Goal: Task Accomplishment & Management: Manage account settings

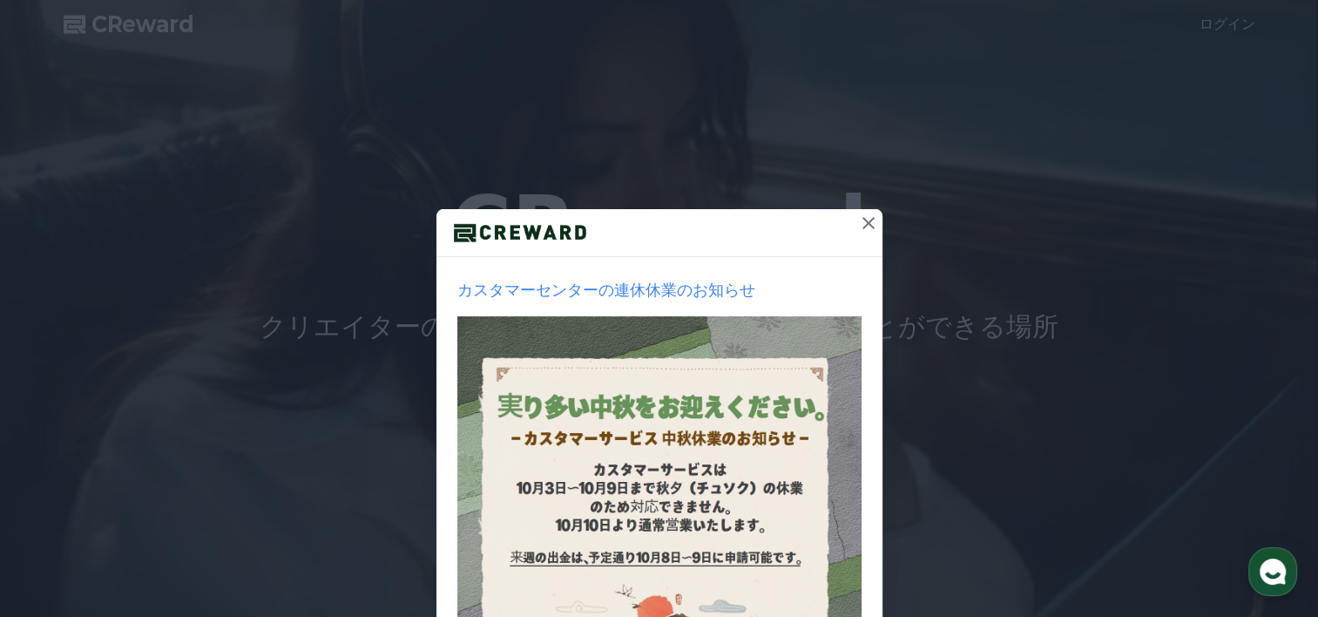
click at [864, 223] on icon at bounding box center [868, 222] width 21 height 21
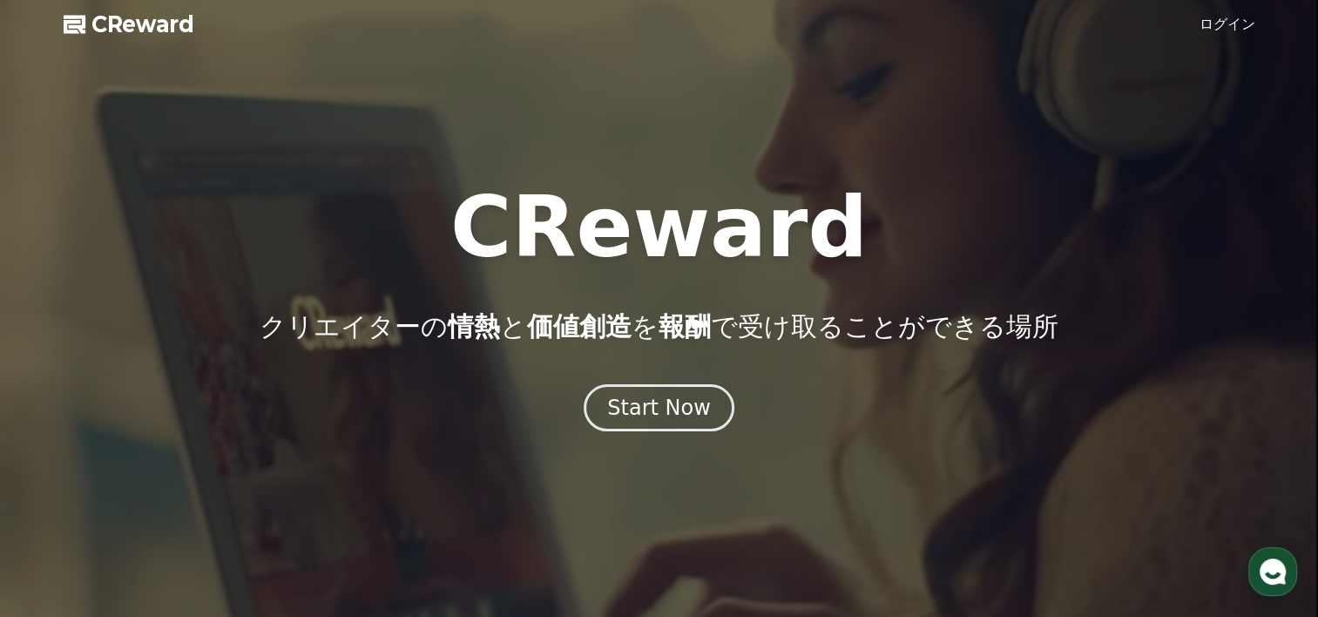
click at [1253, 24] on link "ログイン" at bounding box center [1227, 24] width 56 height 21
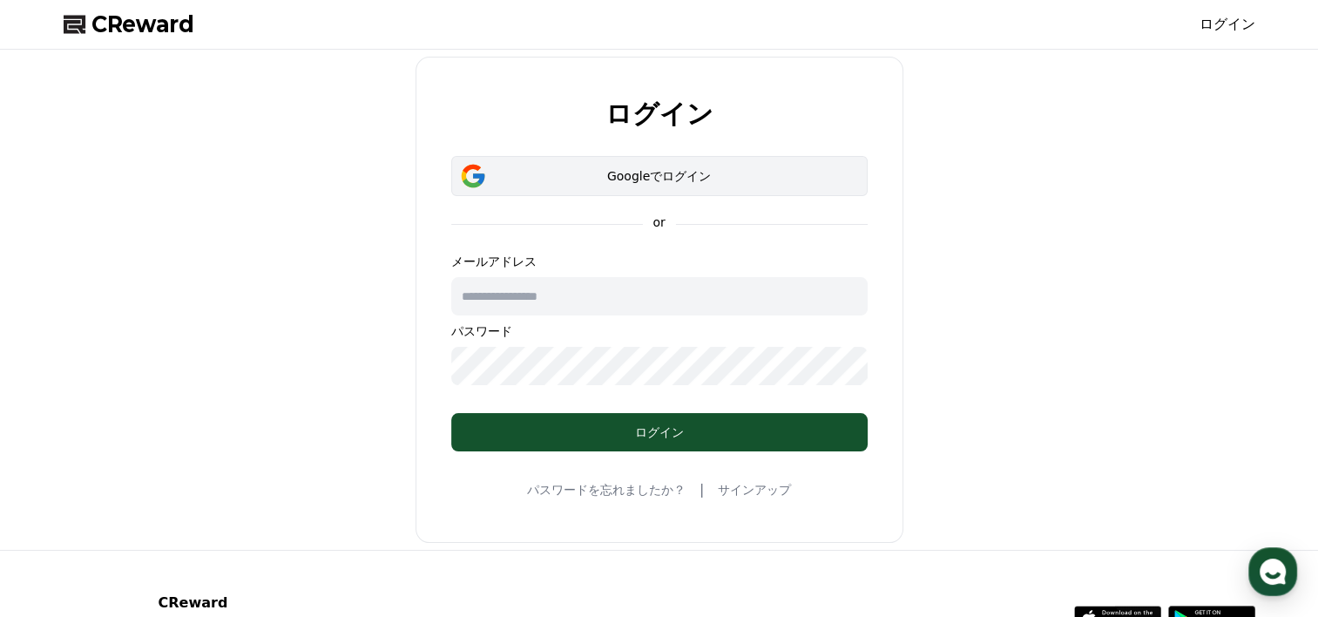
click at [621, 185] on button "Googleでログイン" at bounding box center [659, 176] width 416 height 40
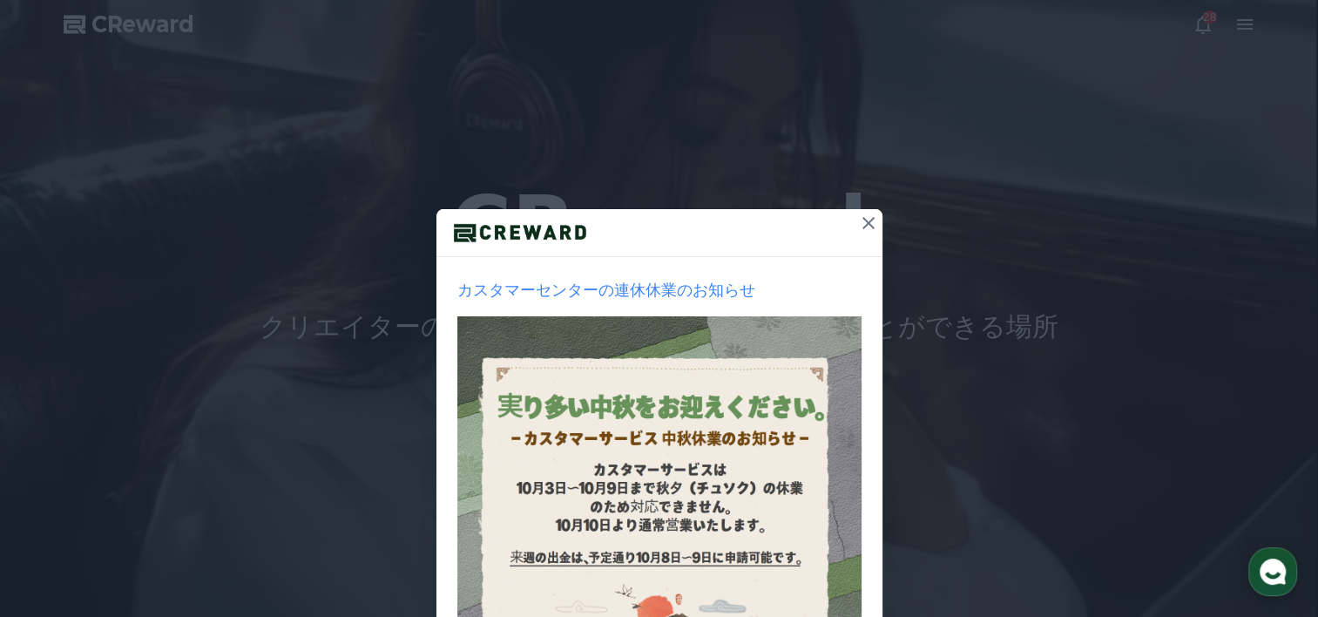
click at [858, 219] on icon at bounding box center [868, 222] width 21 height 21
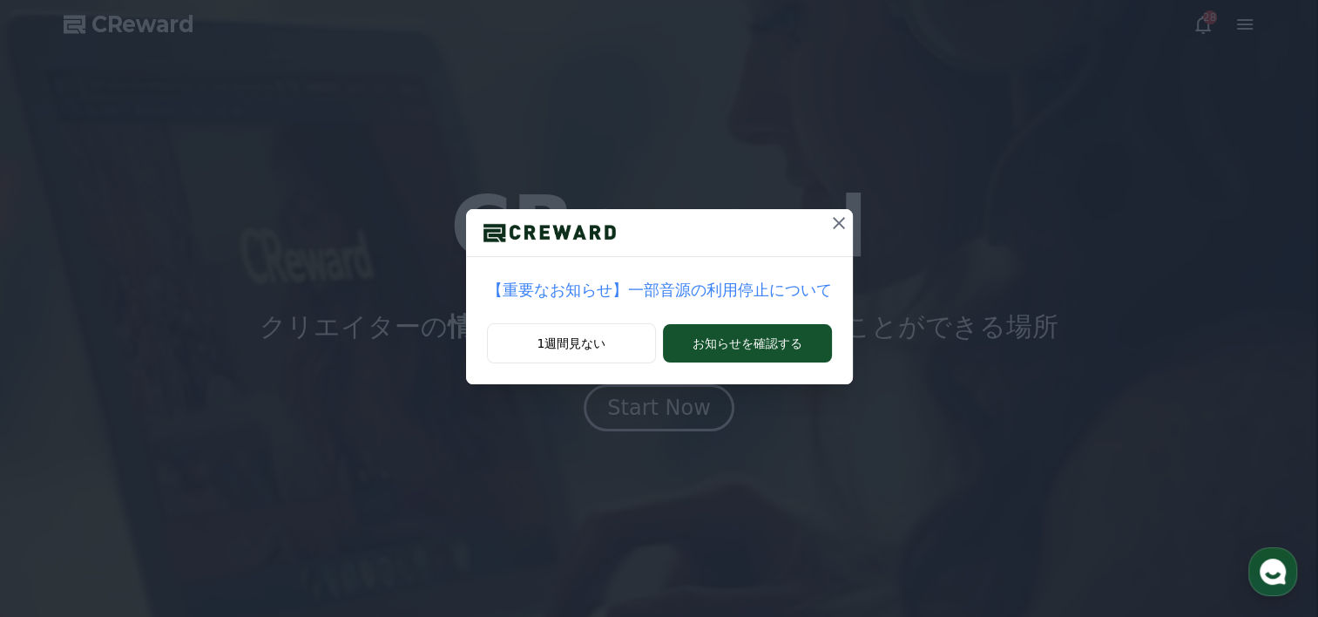
click at [828, 219] on icon at bounding box center [838, 222] width 21 height 21
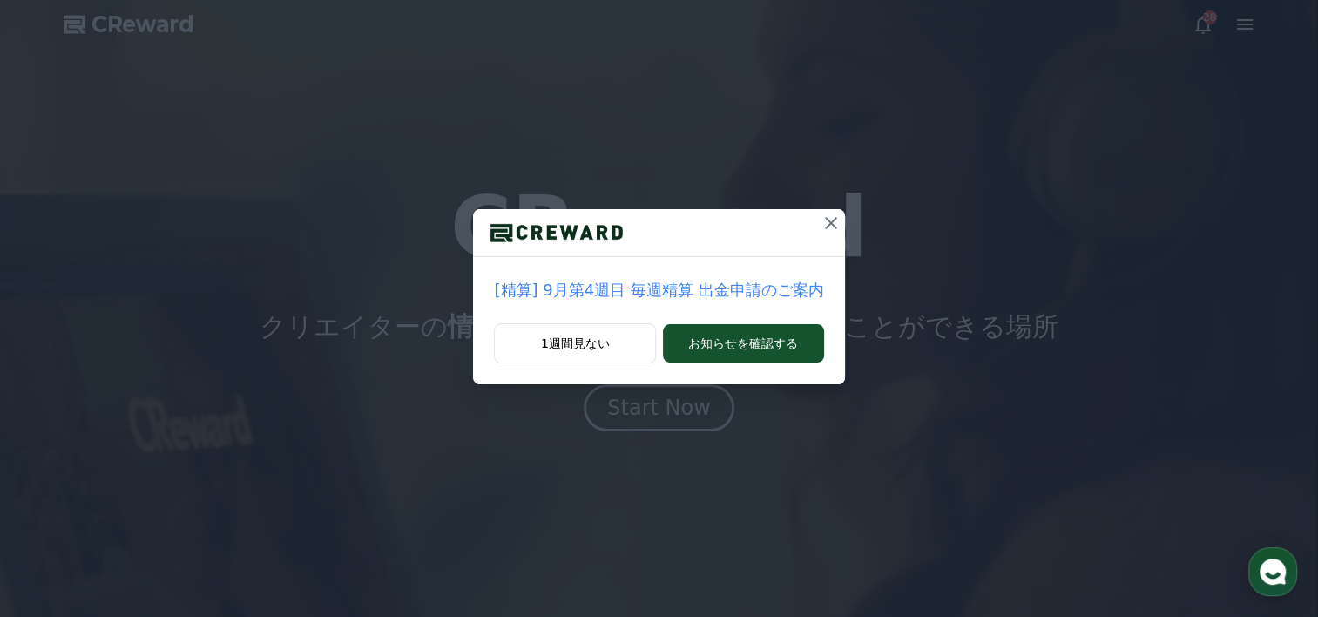
click at [825, 219] on icon at bounding box center [831, 223] width 12 height 12
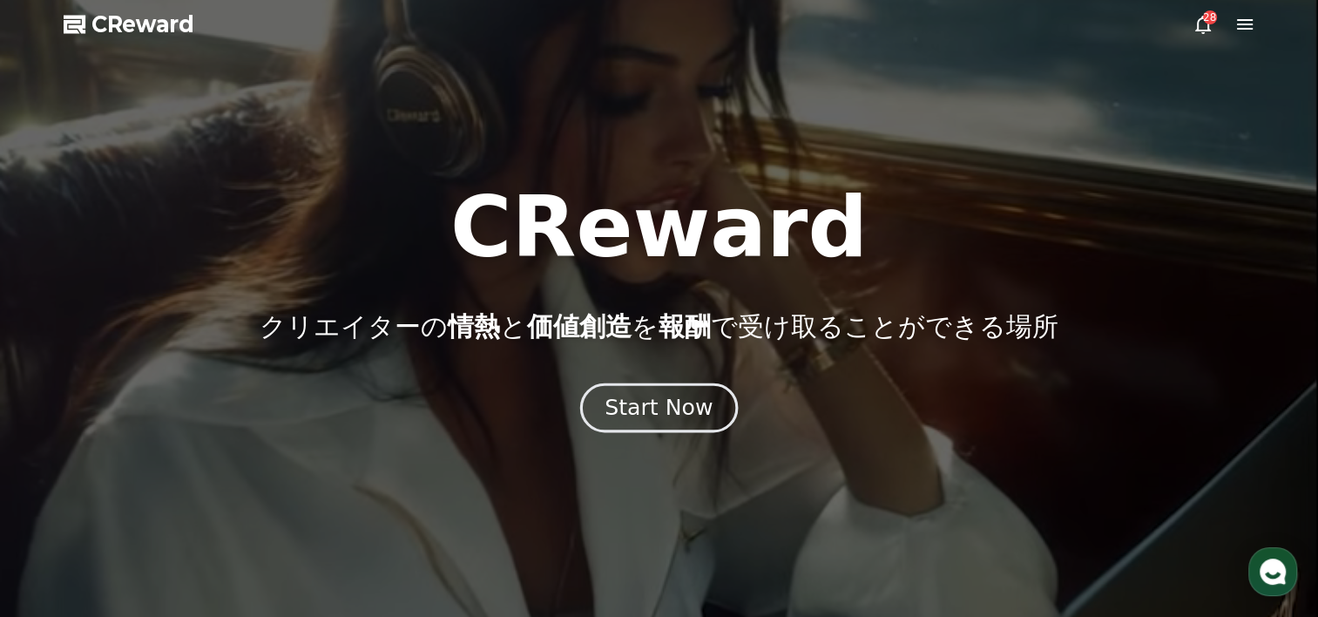
click at [657, 408] on div "Start Now" at bounding box center [658, 408] width 108 height 30
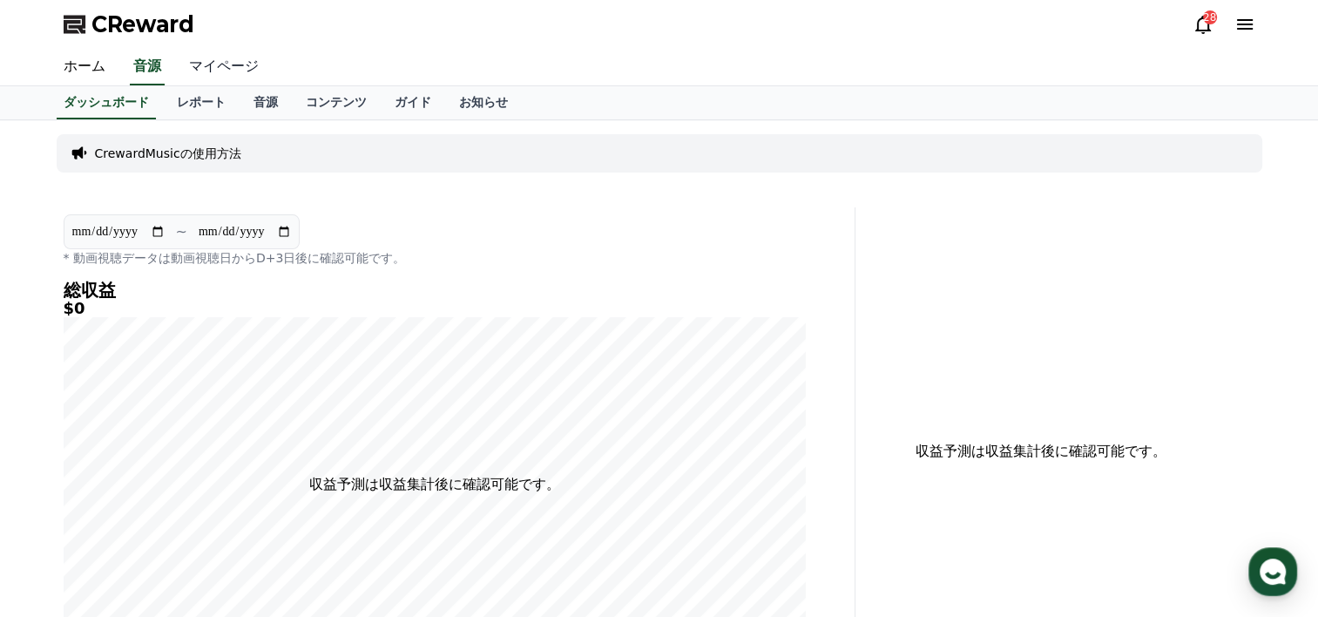
click at [202, 67] on link "マイページ" at bounding box center [224, 67] width 98 height 37
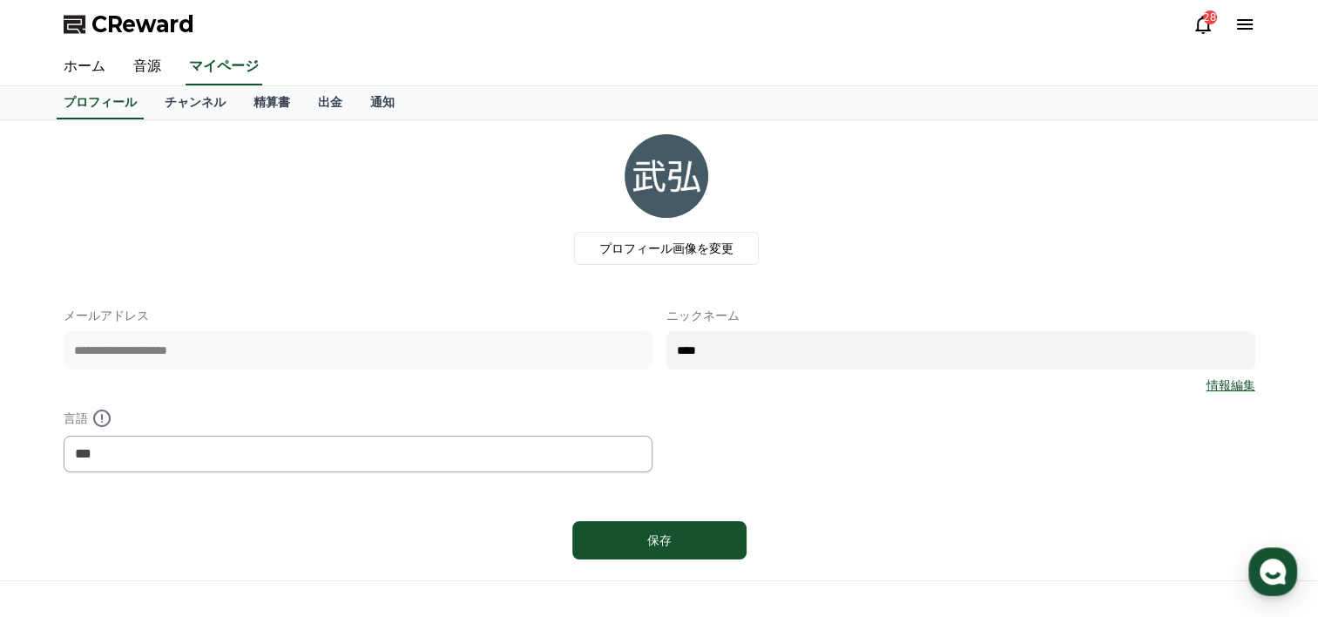
click at [1250, 21] on icon at bounding box center [1244, 24] width 21 height 21
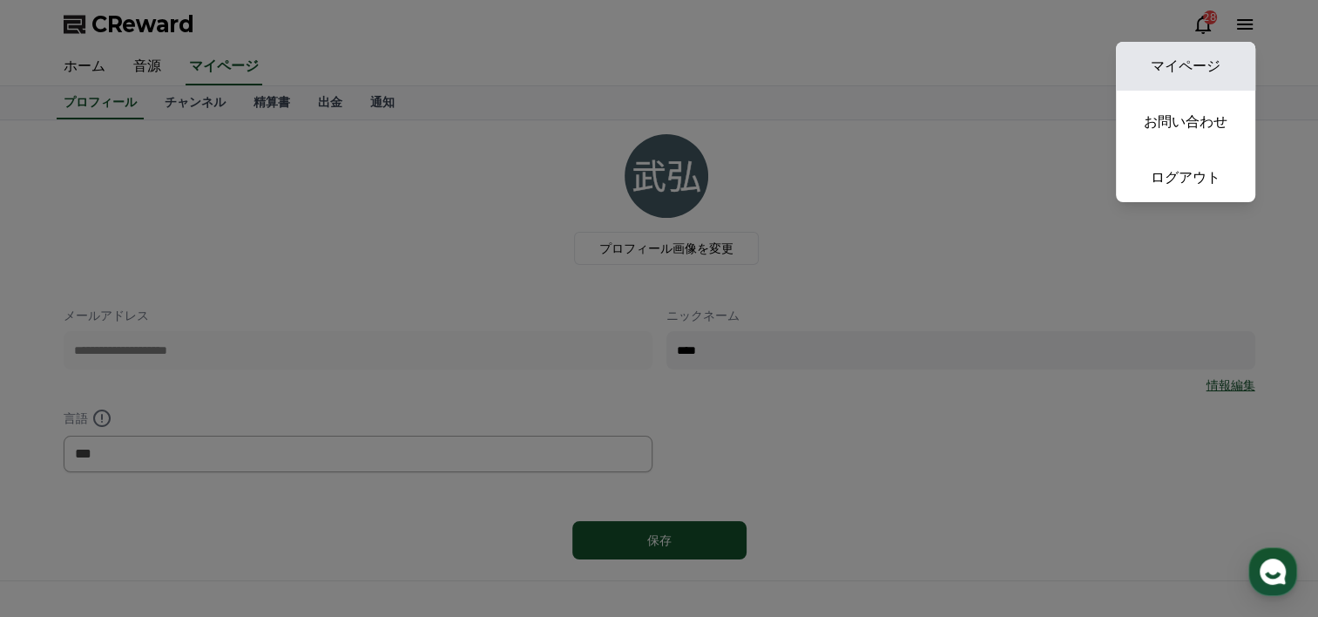
click at [1204, 71] on link "マイページ" at bounding box center [1185, 66] width 139 height 49
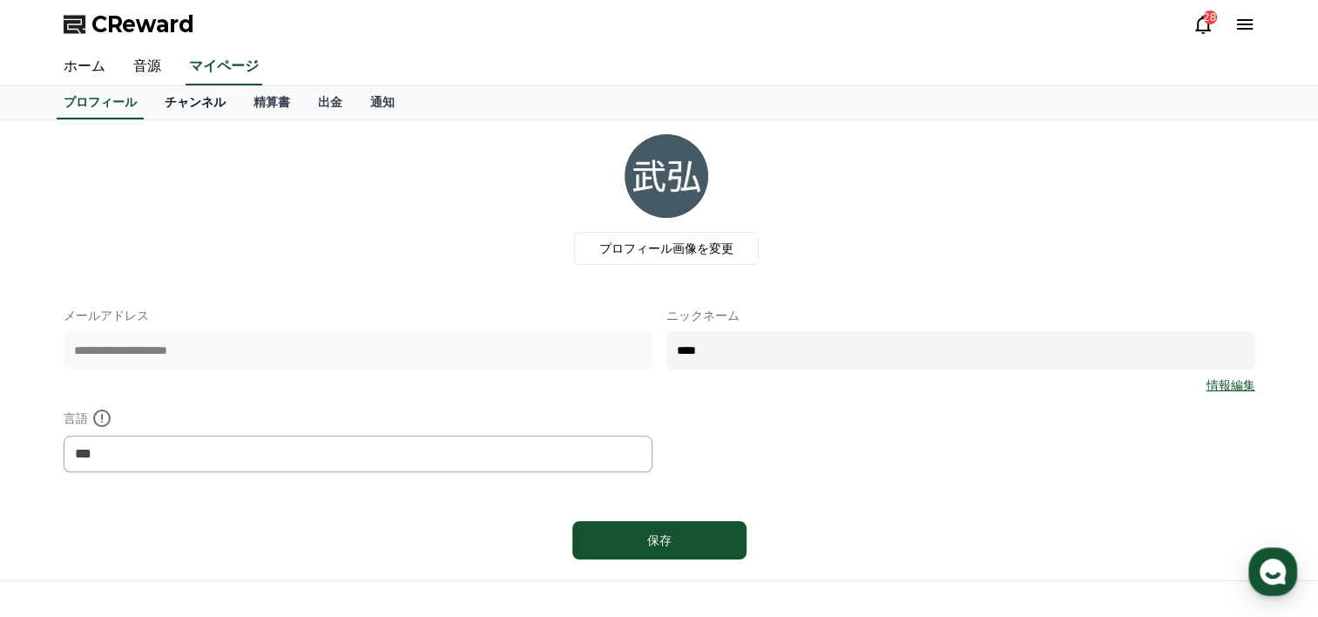
click at [174, 105] on link "チャンネル" at bounding box center [195, 102] width 89 height 33
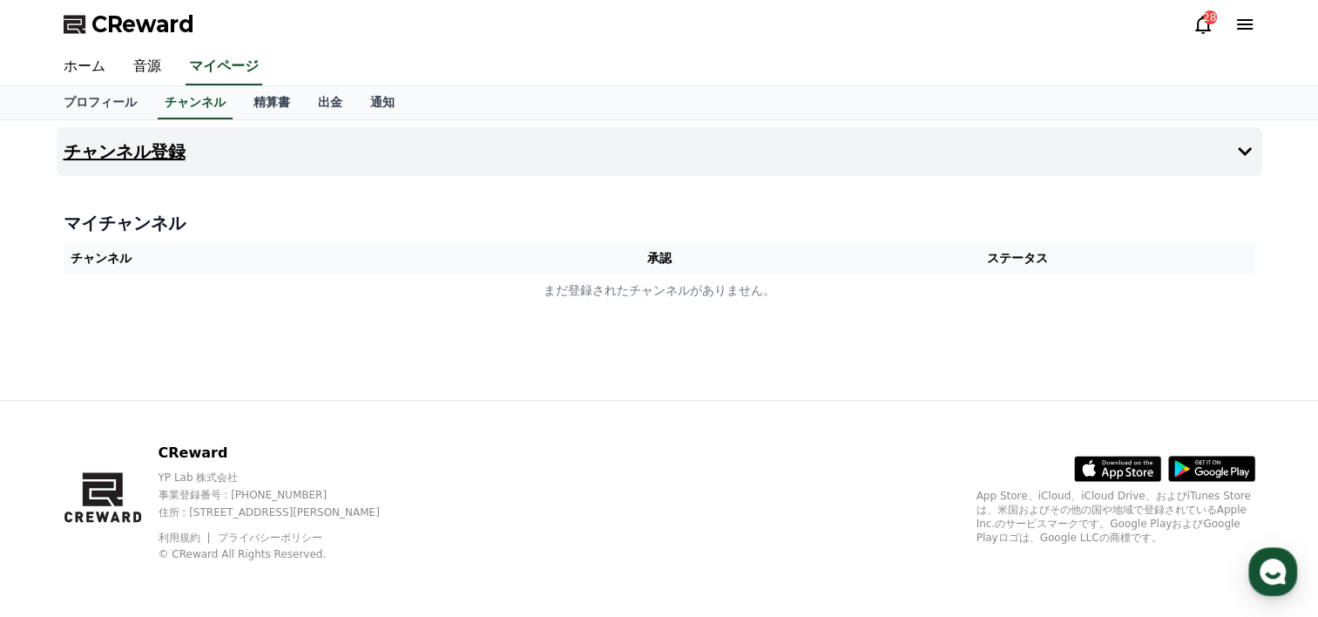
click at [1228, 146] on button "チャンネル登録" at bounding box center [659, 151] width 1205 height 49
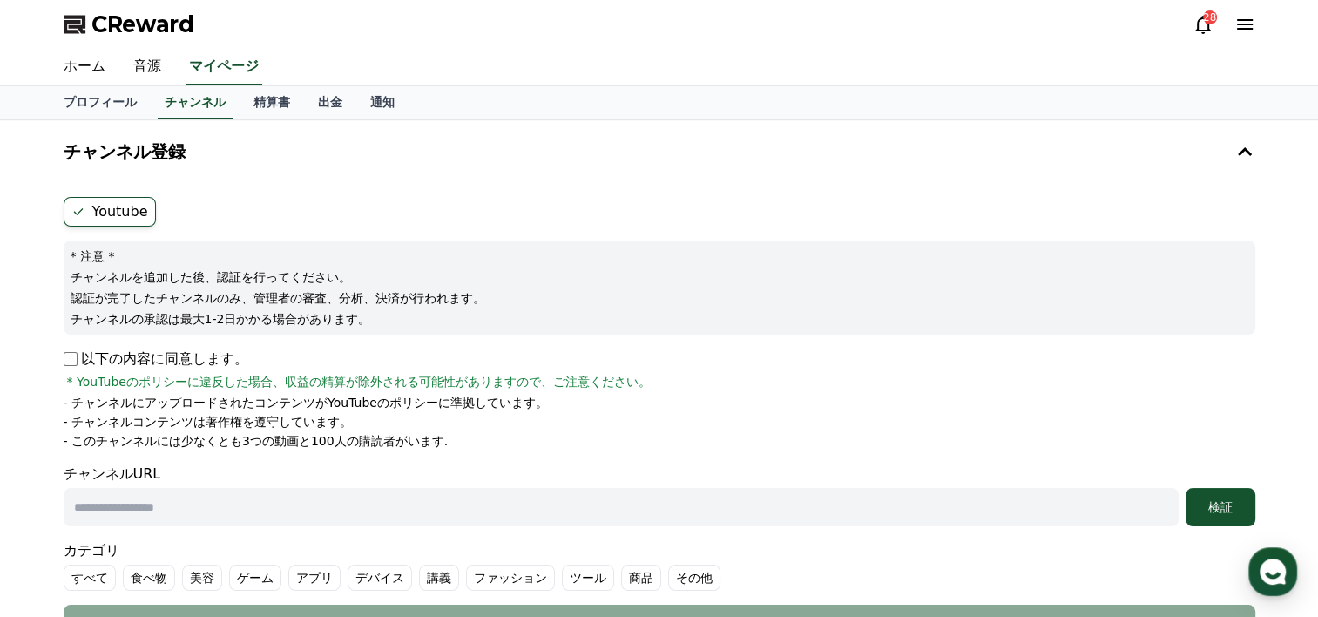
click at [149, 226] on form "Youtube * 注意 * チャンネルを追加した後、認証を行ってください。 認証が完了したチャンネルのみ、管理者の審査、分析、決済が行われます。 チャンネル…" at bounding box center [659, 420] width 1191 height 446
click at [138, 205] on label "Youtube" at bounding box center [110, 212] width 92 height 30
click at [99, 223] on label "Youtube" at bounding box center [110, 212] width 92 height 30
click at [125, 206] on label "Youtube" at bounding box center [110, 212] width 92 height 30
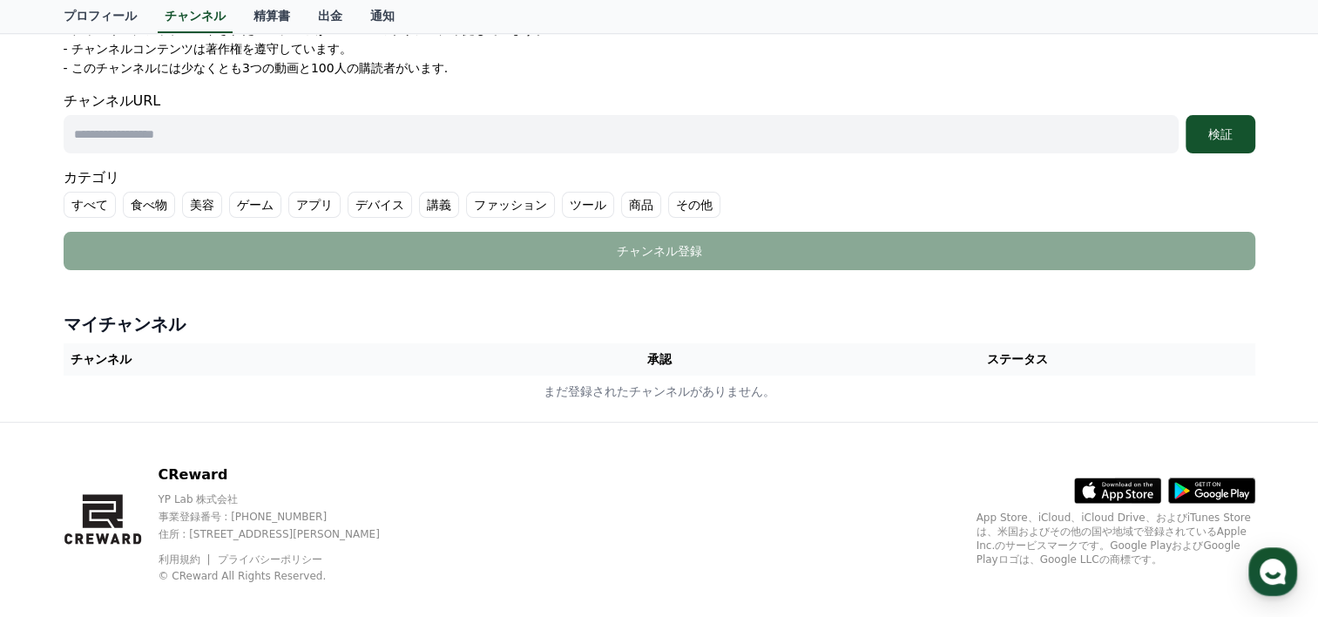
scroll to position [393, 0]
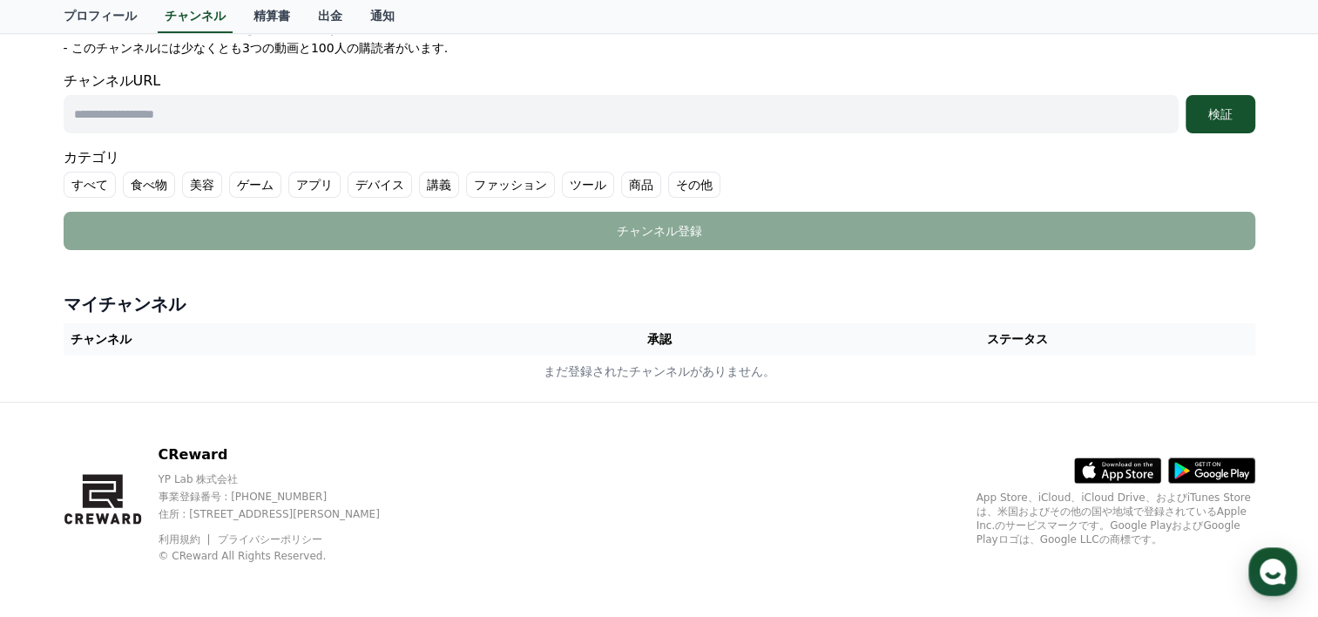
click at [120, 337] on th "チャンネル" at bounding box center [301, 339] width 475 height 32
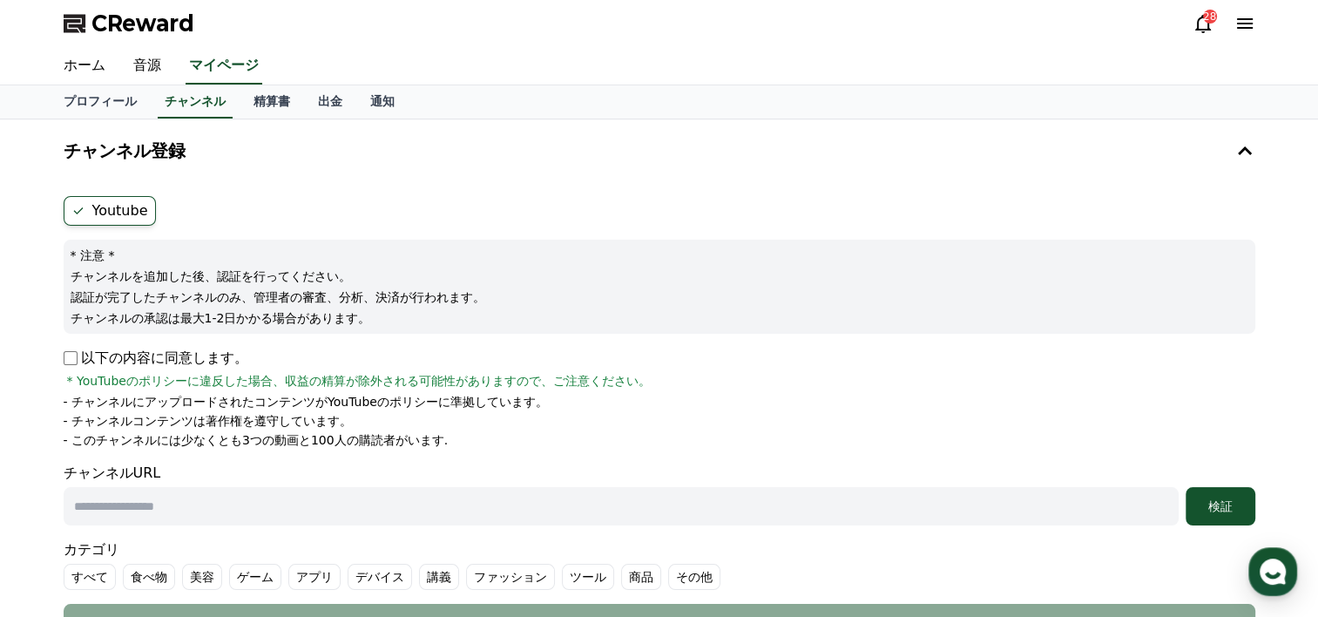
scroll to position [0, 0]
click at [125, 209] on label "Youtube" at bounding box center [110, 212] width 92 height 30
drag, startPoint x: 125, startPoint y: 209, endPoint x: 272, endPoint y: 209, distance: 146.3
click at [272, 209] on ul "Youtube" at bounding box center [659, 212] width 1191 height 30
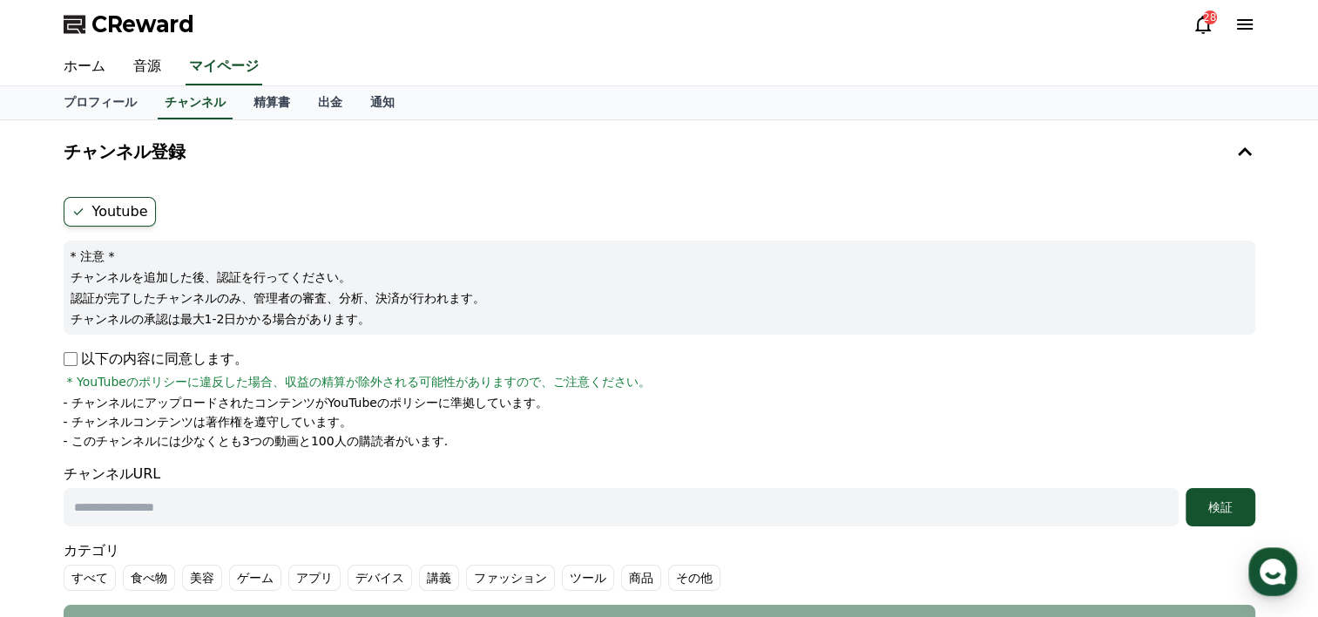
click at [78, 208] on icon at bounding box center [78, 212] width 14 height 14
click at [73, 208] on icon at bounding box center [78, 212] width 14 height 14
click at [1203, 21] on div "28" at bounding box center [1210, 17] width 14 height 14
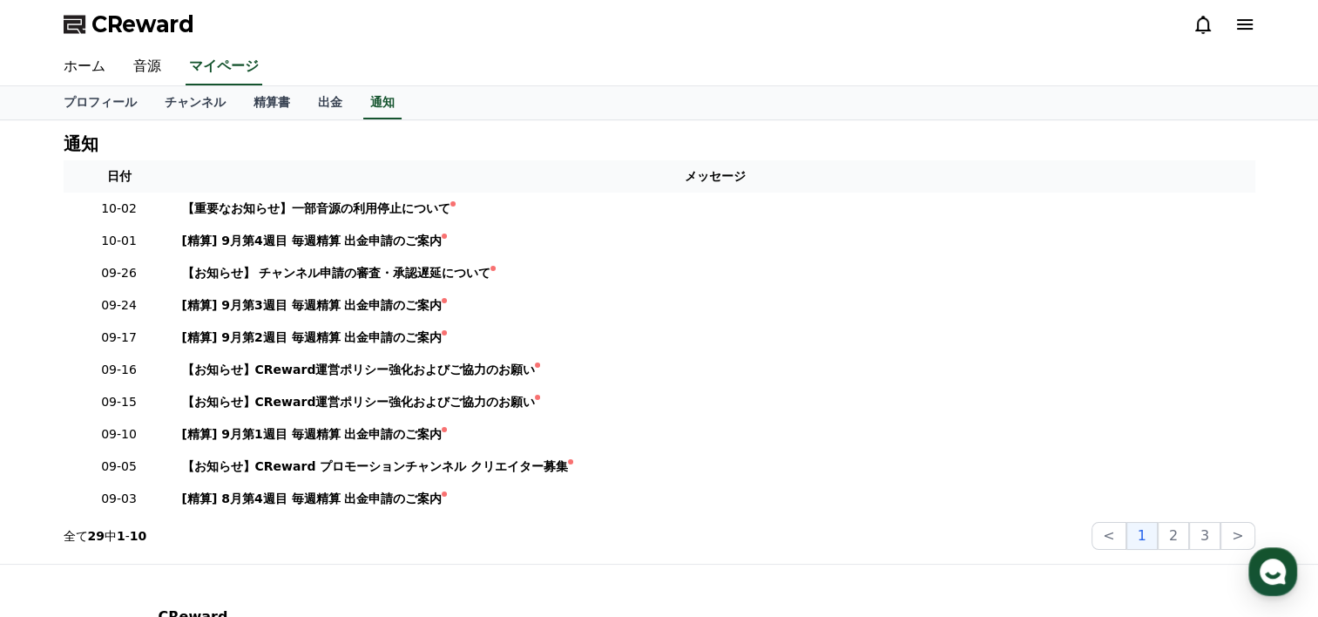
click at [371, 151] on div "通知" at bounding box center [659, 143] width 1191 height 19
click at [304, 105] on link "出金" at bounding box center [330, 102] width 52 height 33
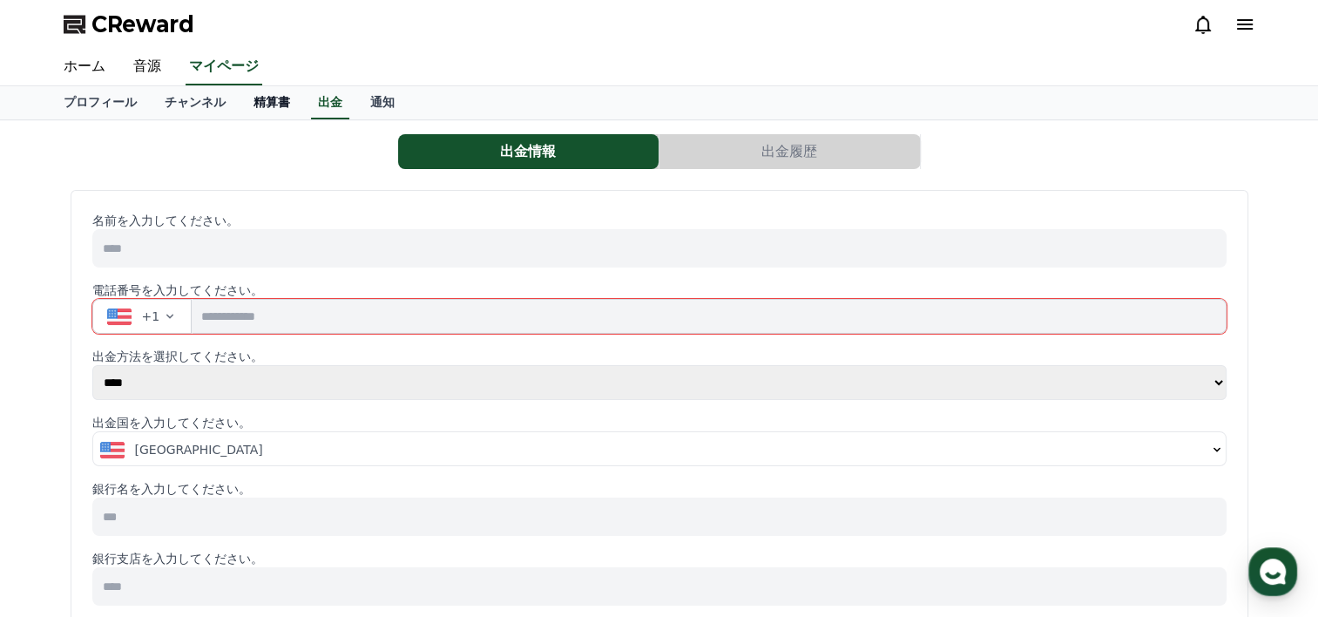
click at [244, 93] on link "精算書" at bounding box center [271, 102] width 64 height 33
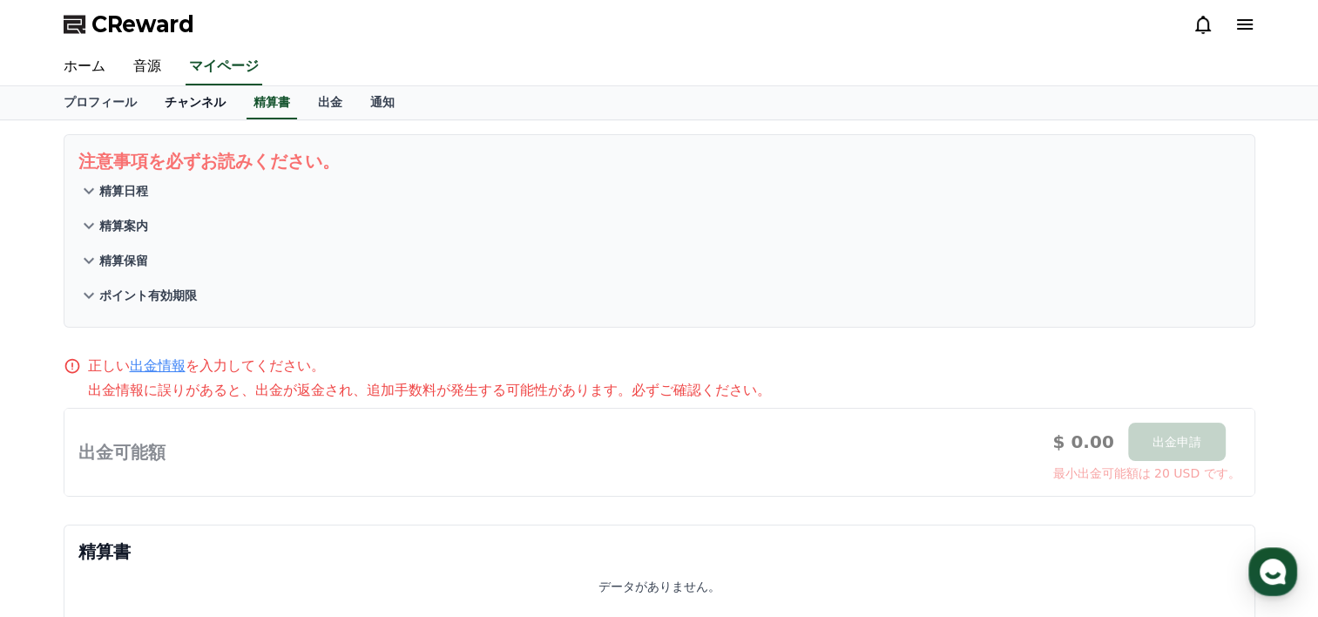
click at [167, 96] on link "チャンネル" at bounding box center [195, 102] width 89 height 33
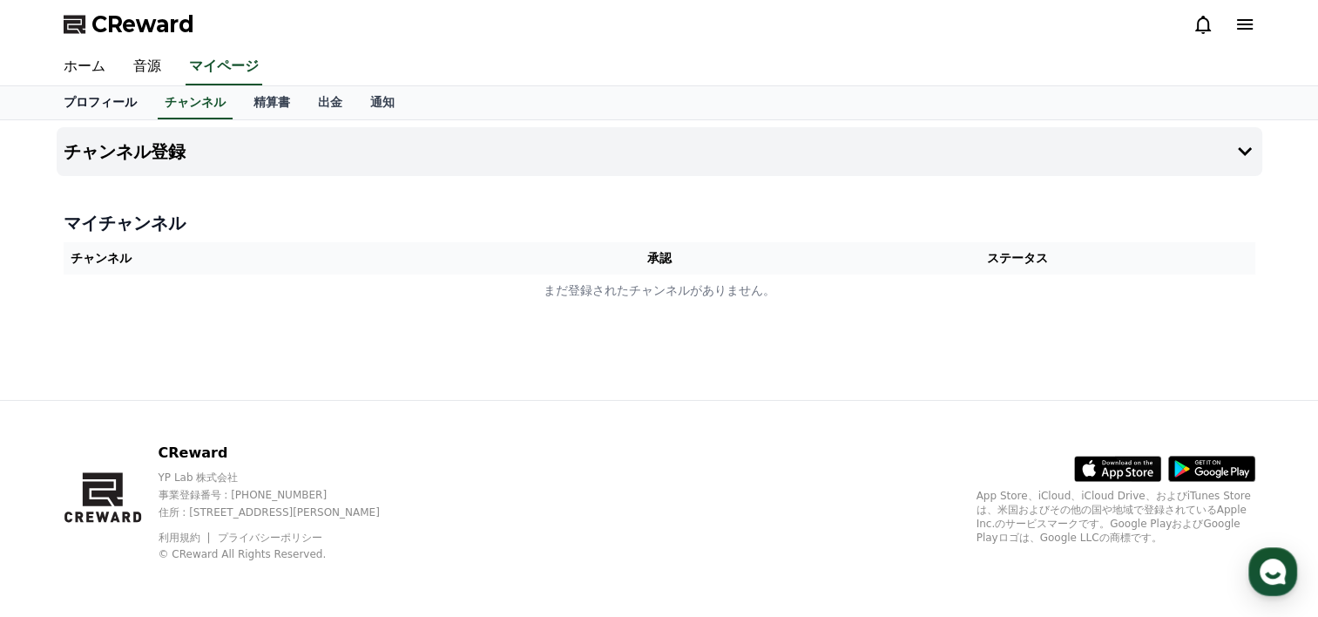
click at [75, 98] on link "プロフィール" at bounding box center [100, 102] width 101 height 33
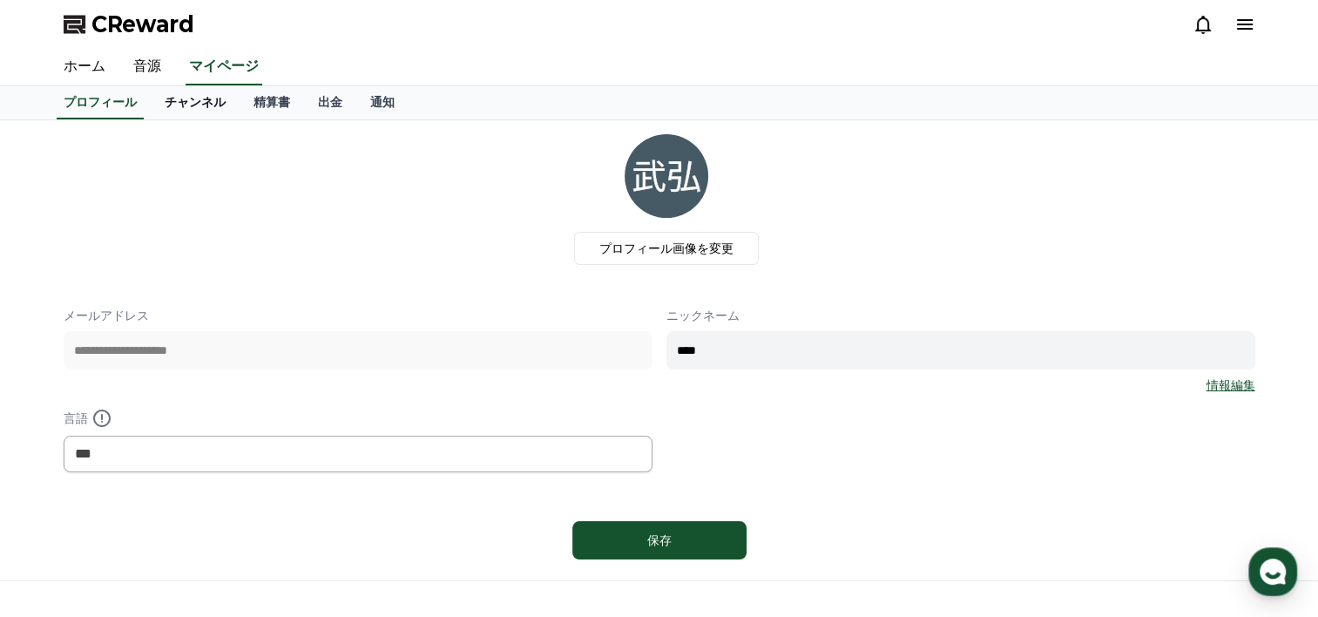
click at [151, 103] on link "チャンネル" at bounding box center [195, 102] width 89 height 33
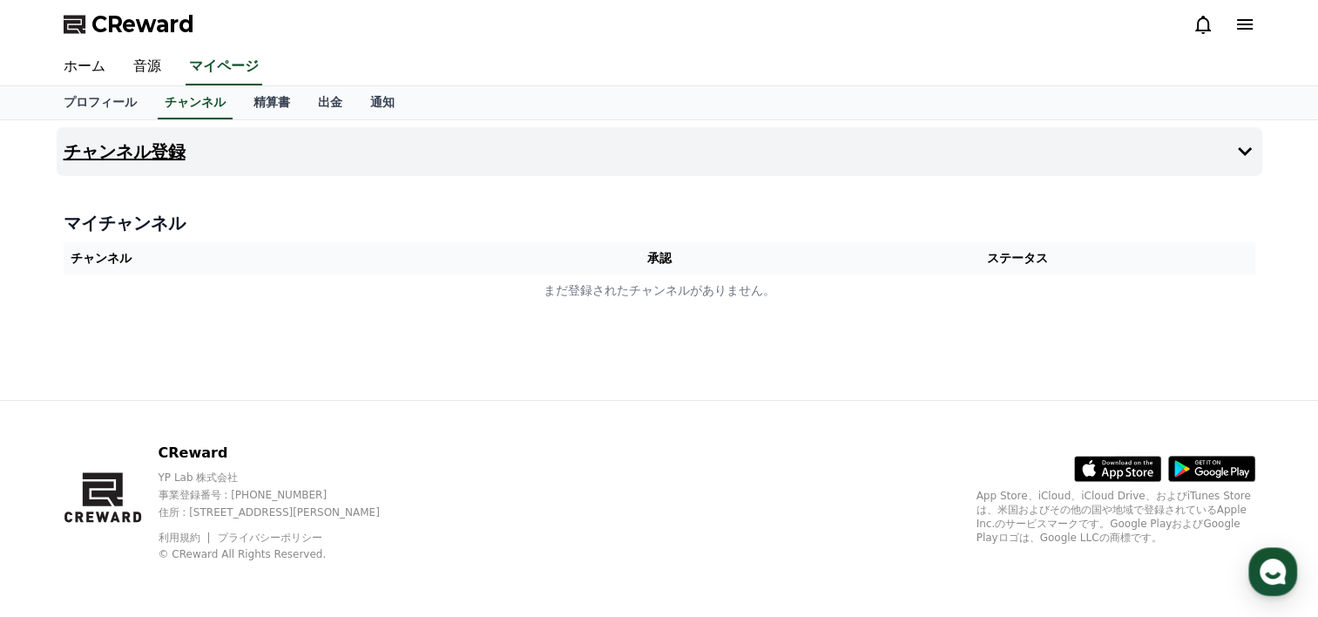
click at [195, 150] on button "チャンネル登録" at bounding box center [659, 151] width 1205 height 49
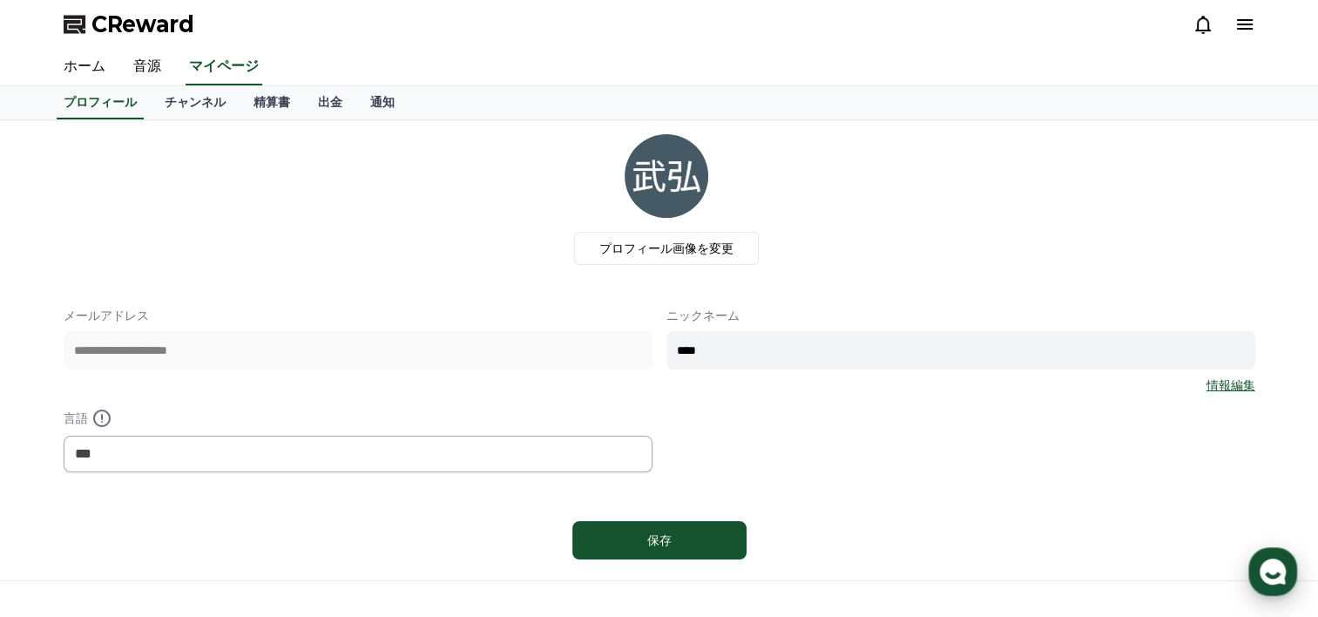
click at [1272, 557] on icon "button" at bounding box center [1272, 571] width 31 height 31
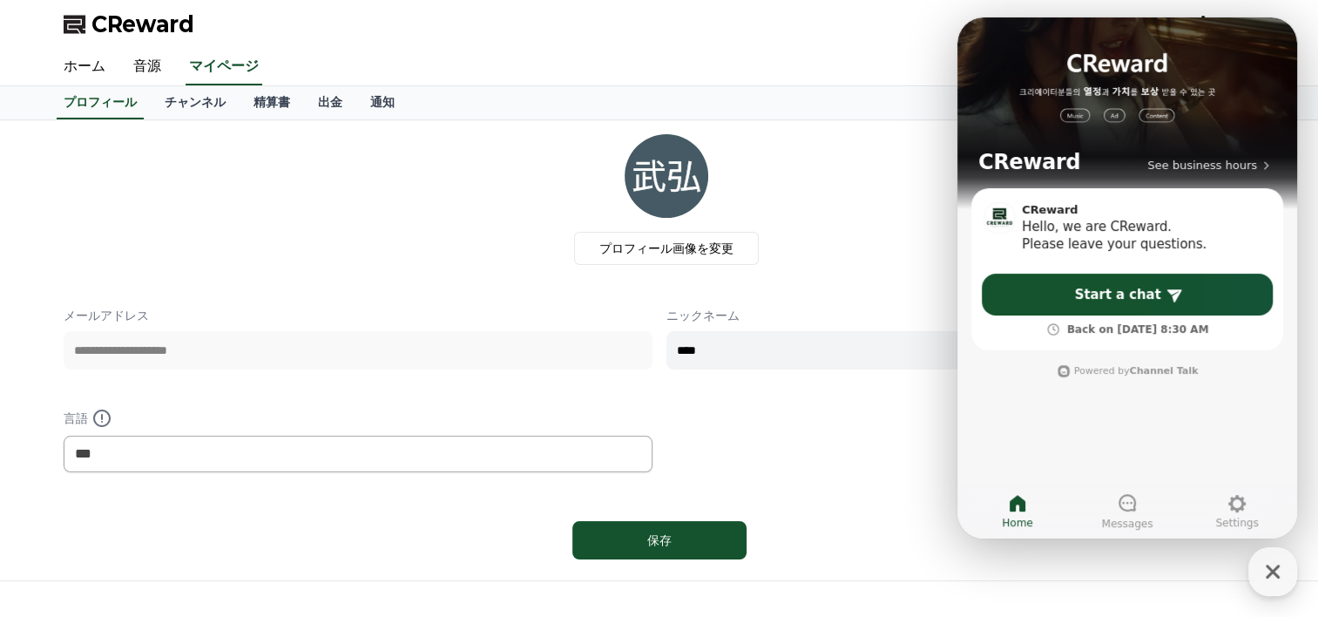
click at [882, 304] on div "**********" at bounding box center [659, 350] width 1191 height 432
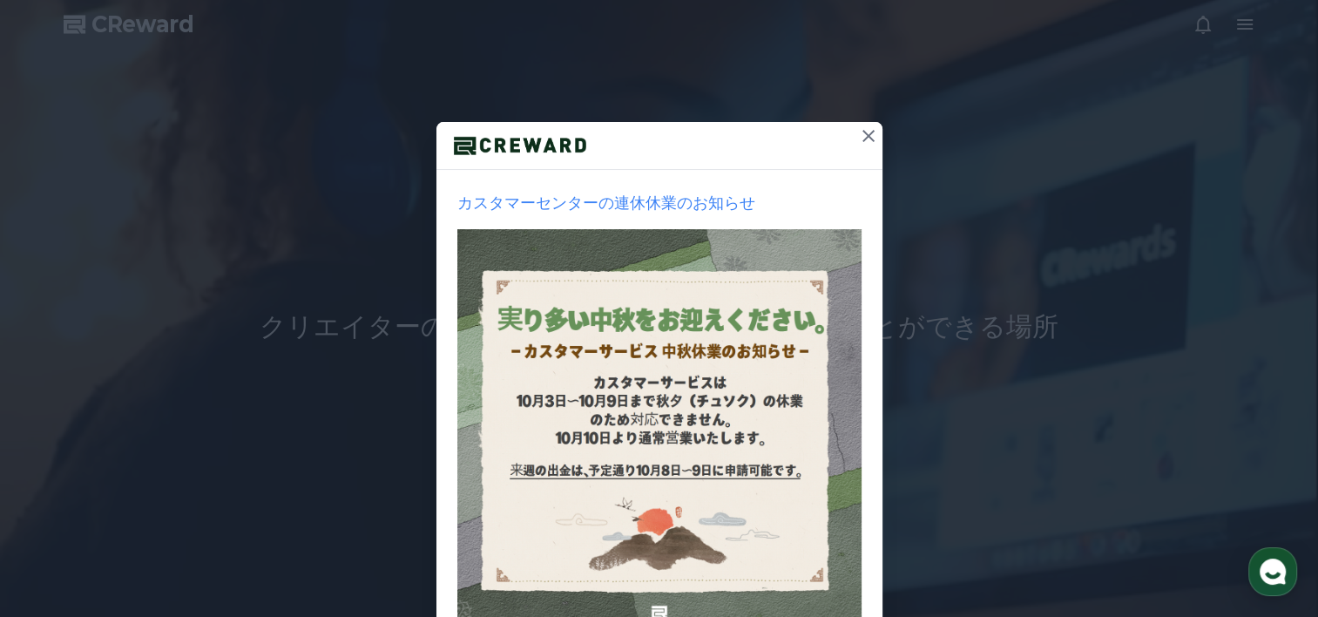
scroll to position [212, 0]
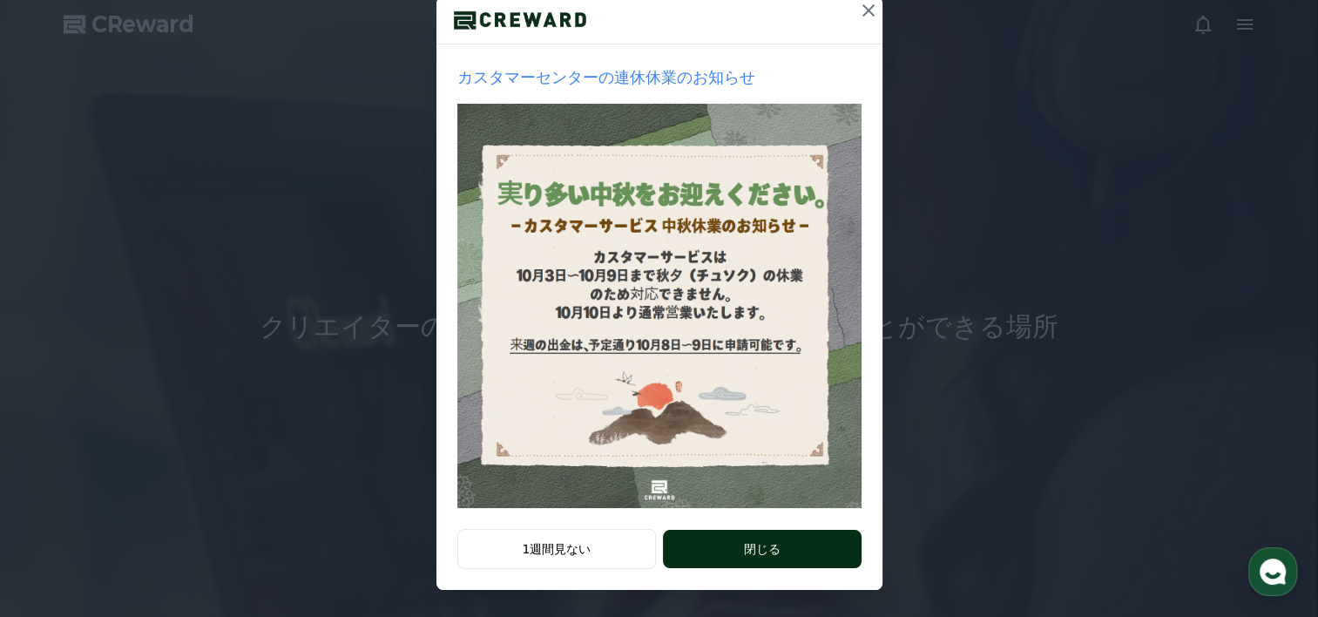
click at [786, 543] on button "閉じる" at bounding box center [762, 549] width 198 height 38
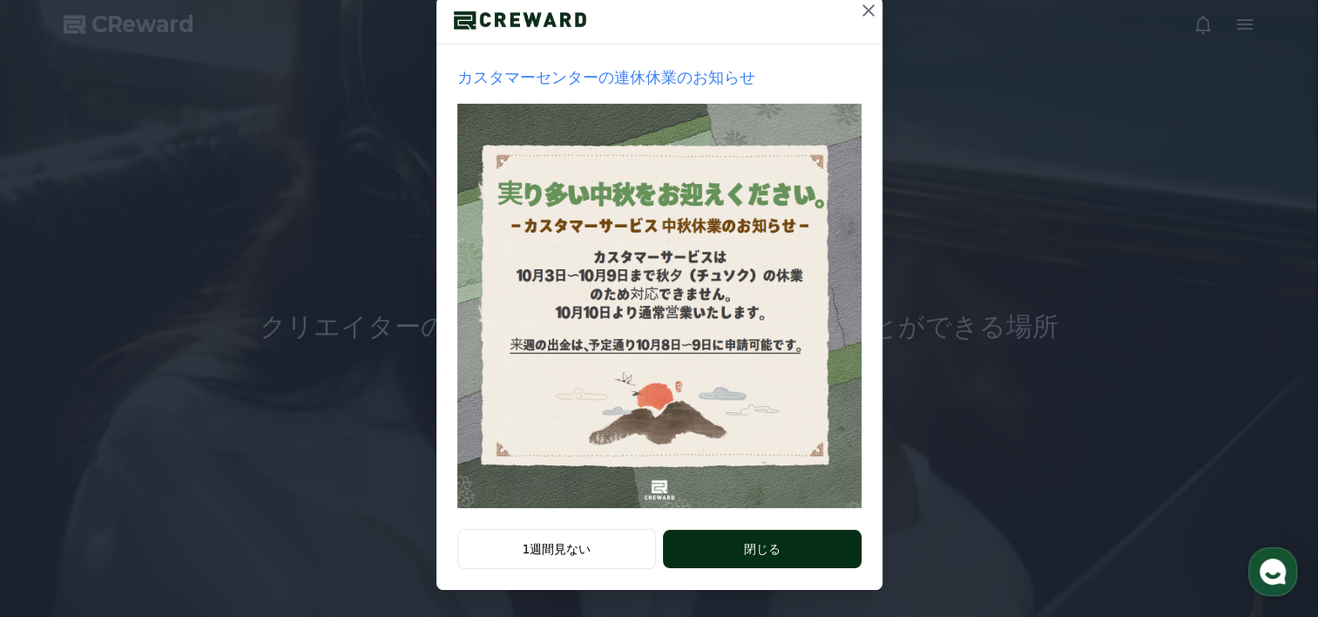
scroll to position [0, 0]
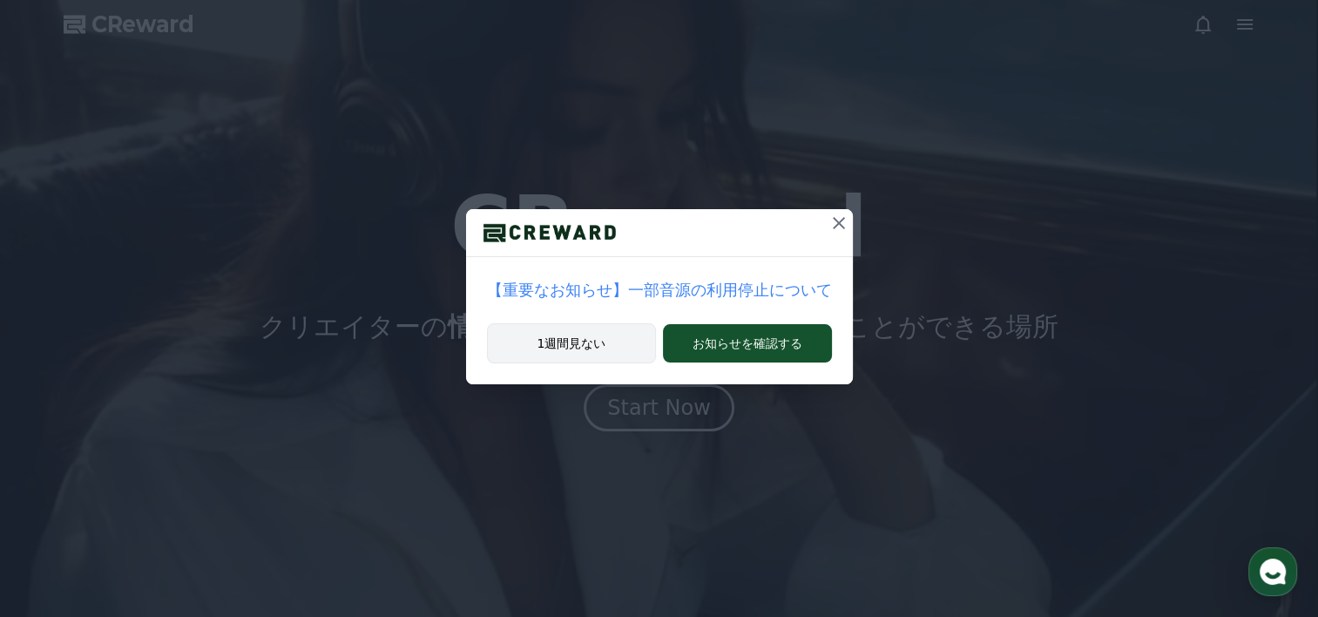
click at [581, 339] on button "1週間見ない" at bounding box center [572, 343] width 170 height 40
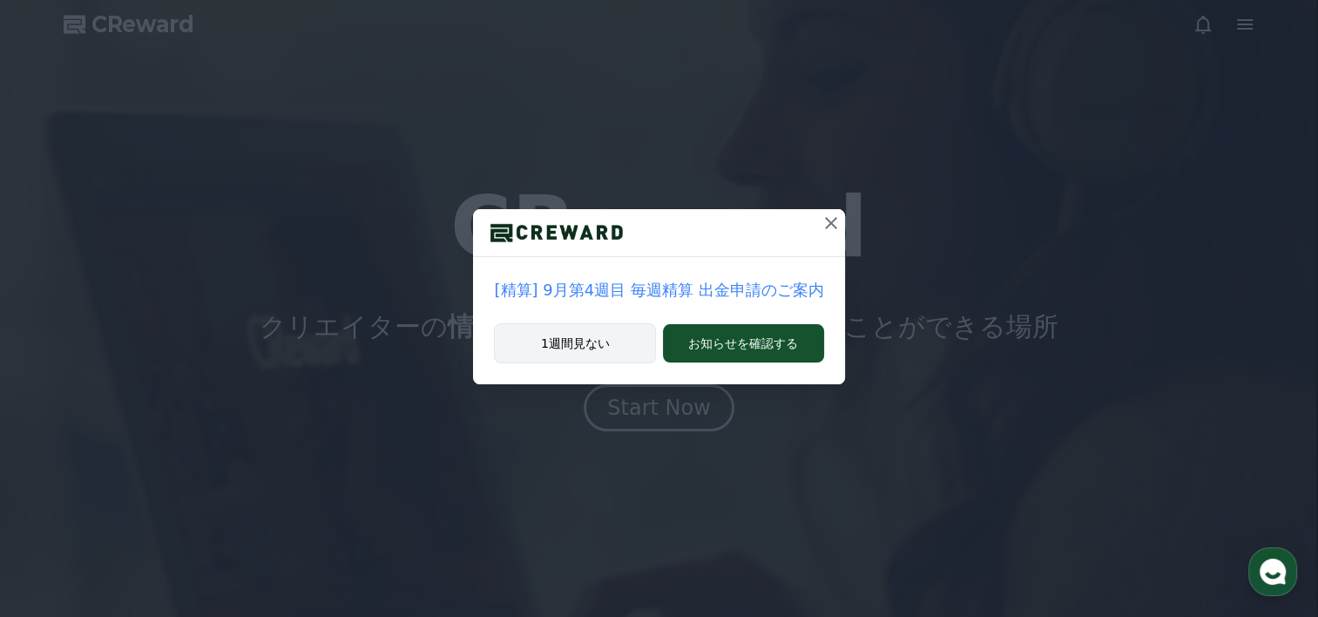
click at [581, 339] on button "1週間見ない" at bounding box center [575, 343] width 162 height 40
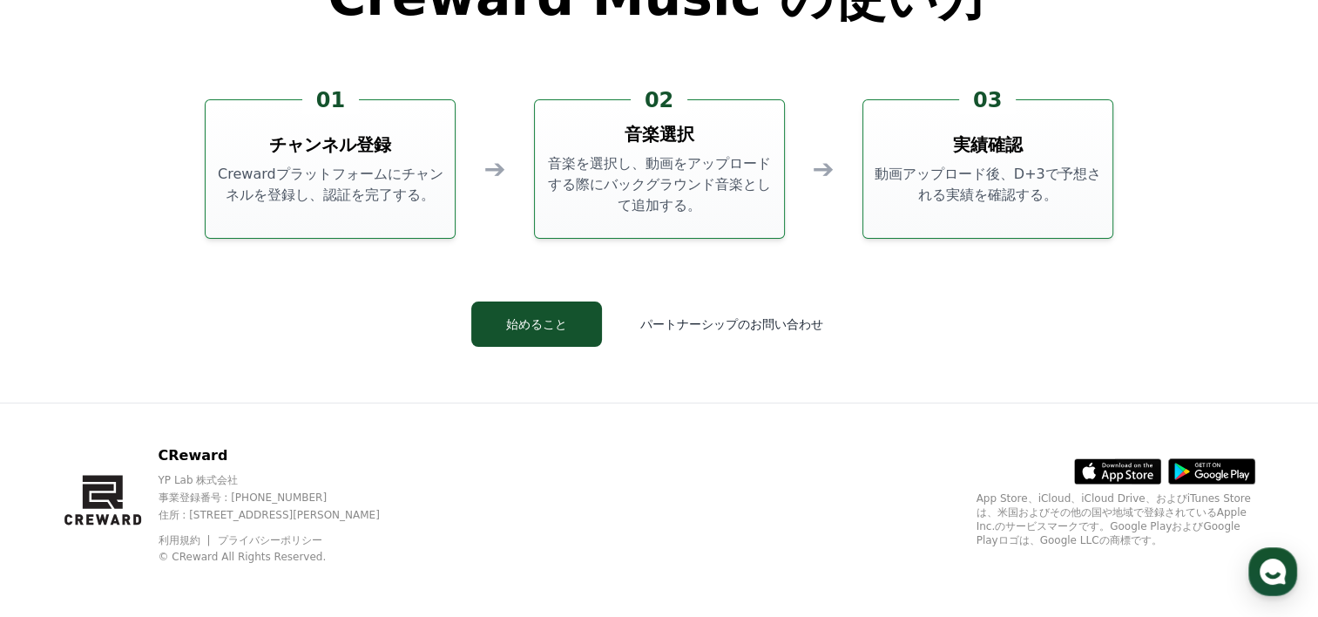
scroll to position [4719, 0]
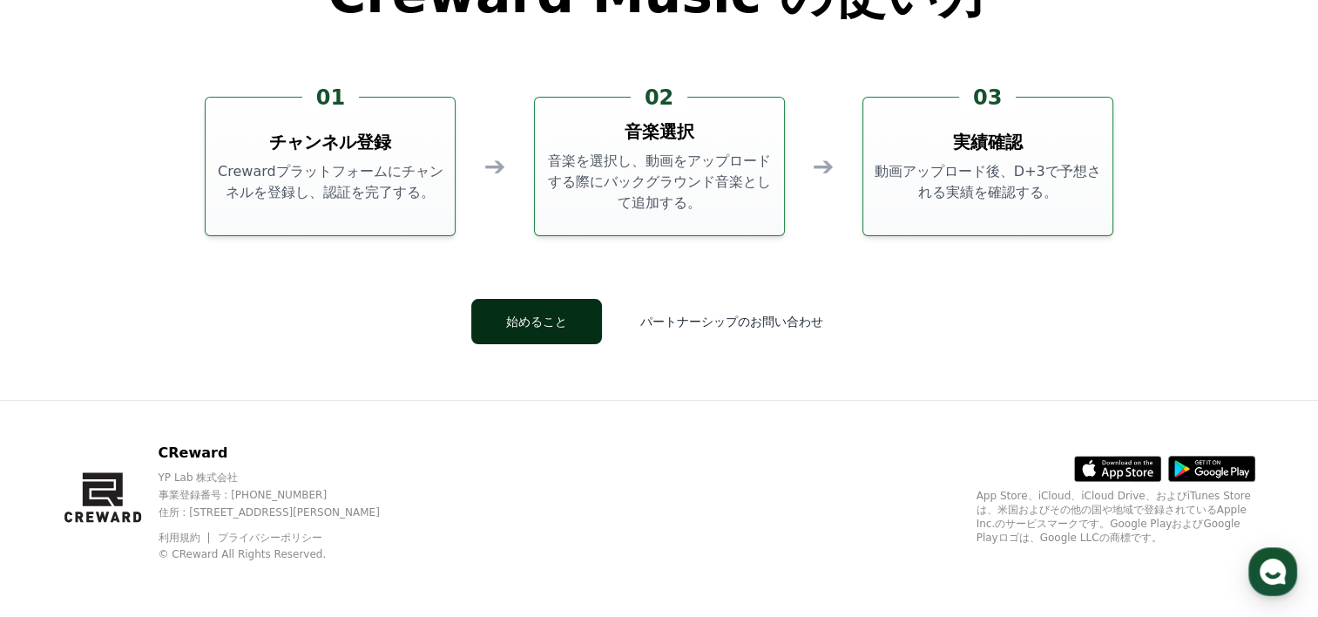
click at [549, 320] on button "始めること" at bounding box center [536, 321] width 131 height 45
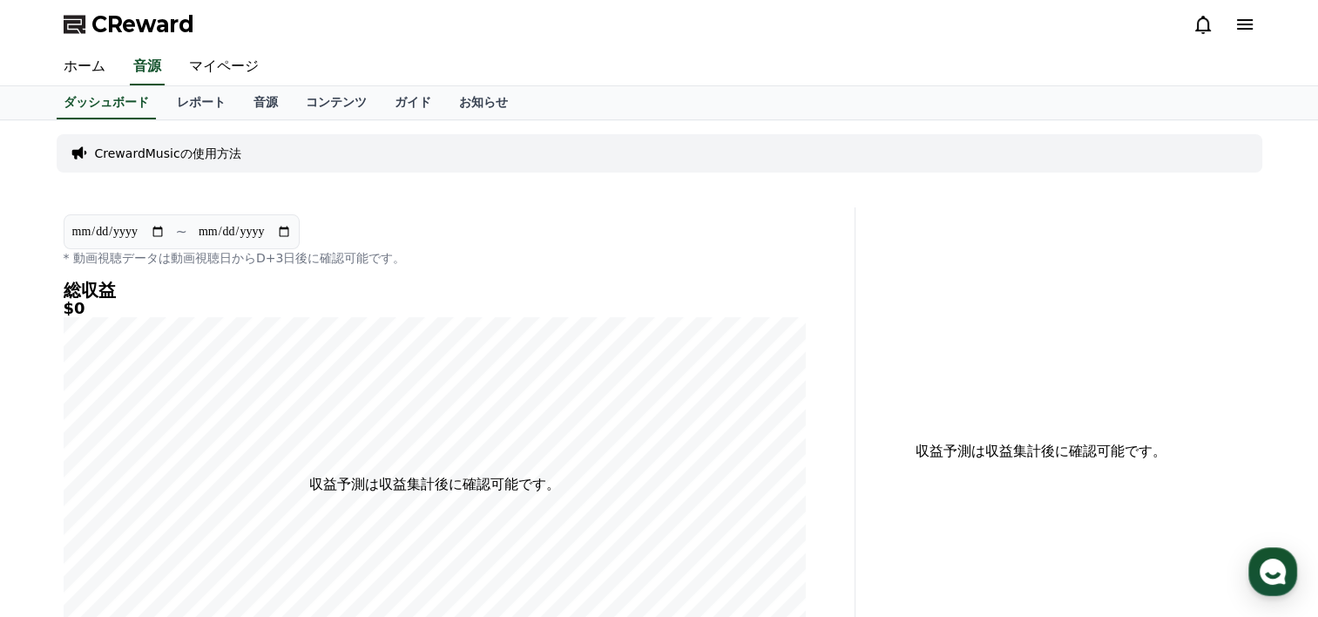
click at [214, 153] on p "CrewardMusicの使用方法" at bounding box center [168, 153] width 146 height 17
